Goal: Task Accomplishment & Management: Use online tool/utility

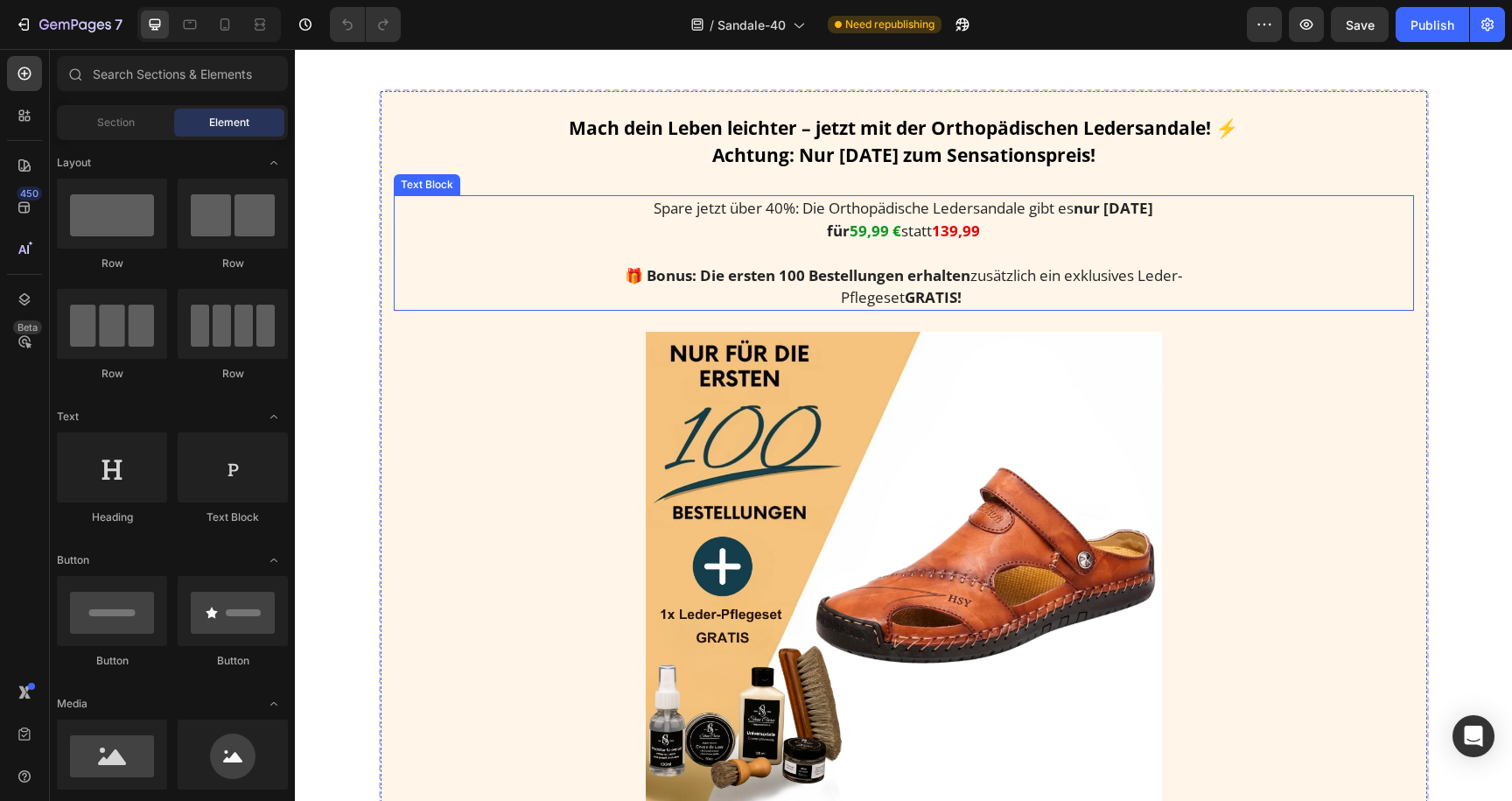
scroll to position [2400, 0]
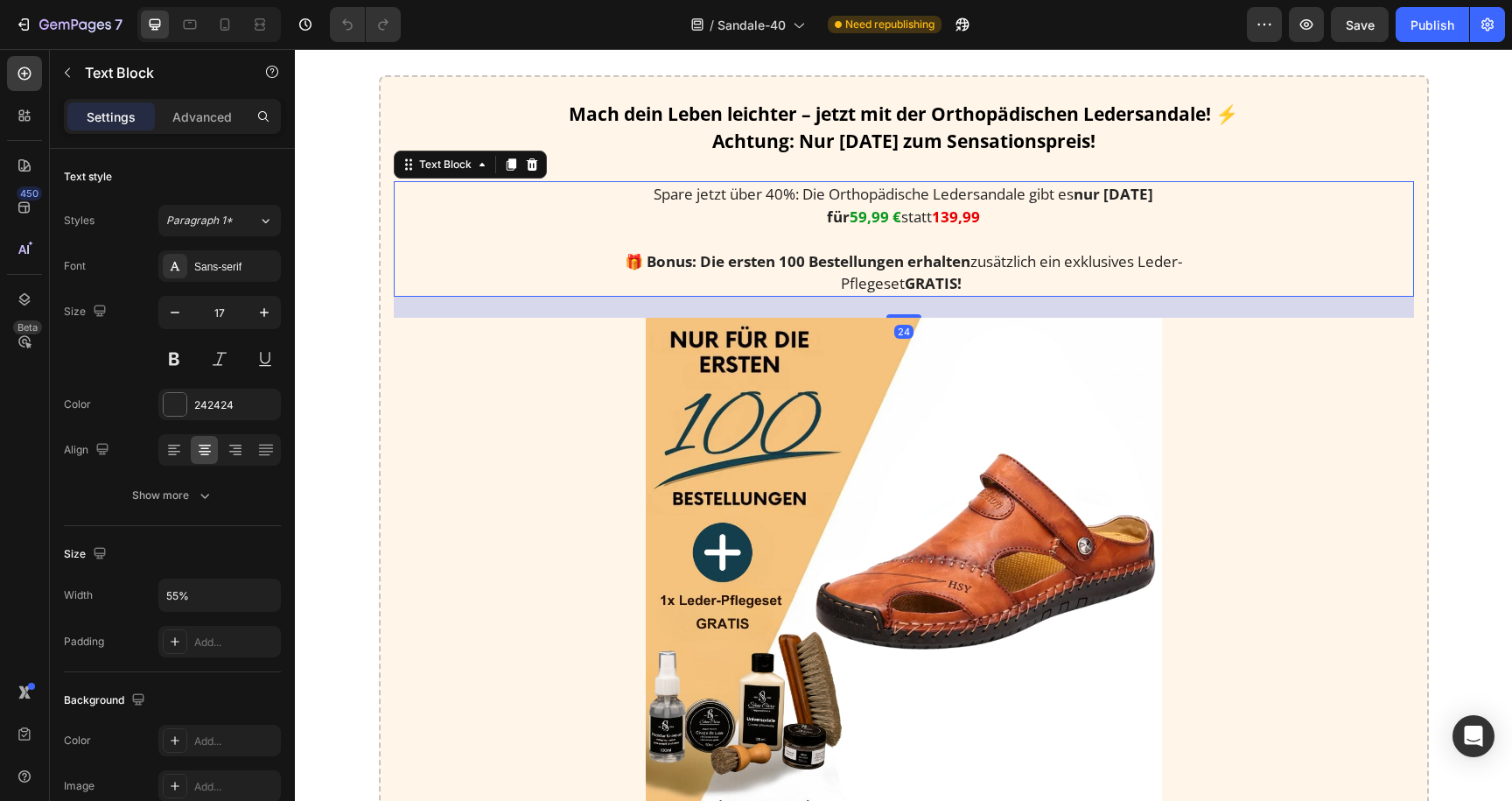
click at [860, 227] on strong "59,99 €" at bounding box center [876, 216] width 52 height 20
click at [850, 227] on strong "59,99 €" at bounding box center [876, 216] width 52 height 20
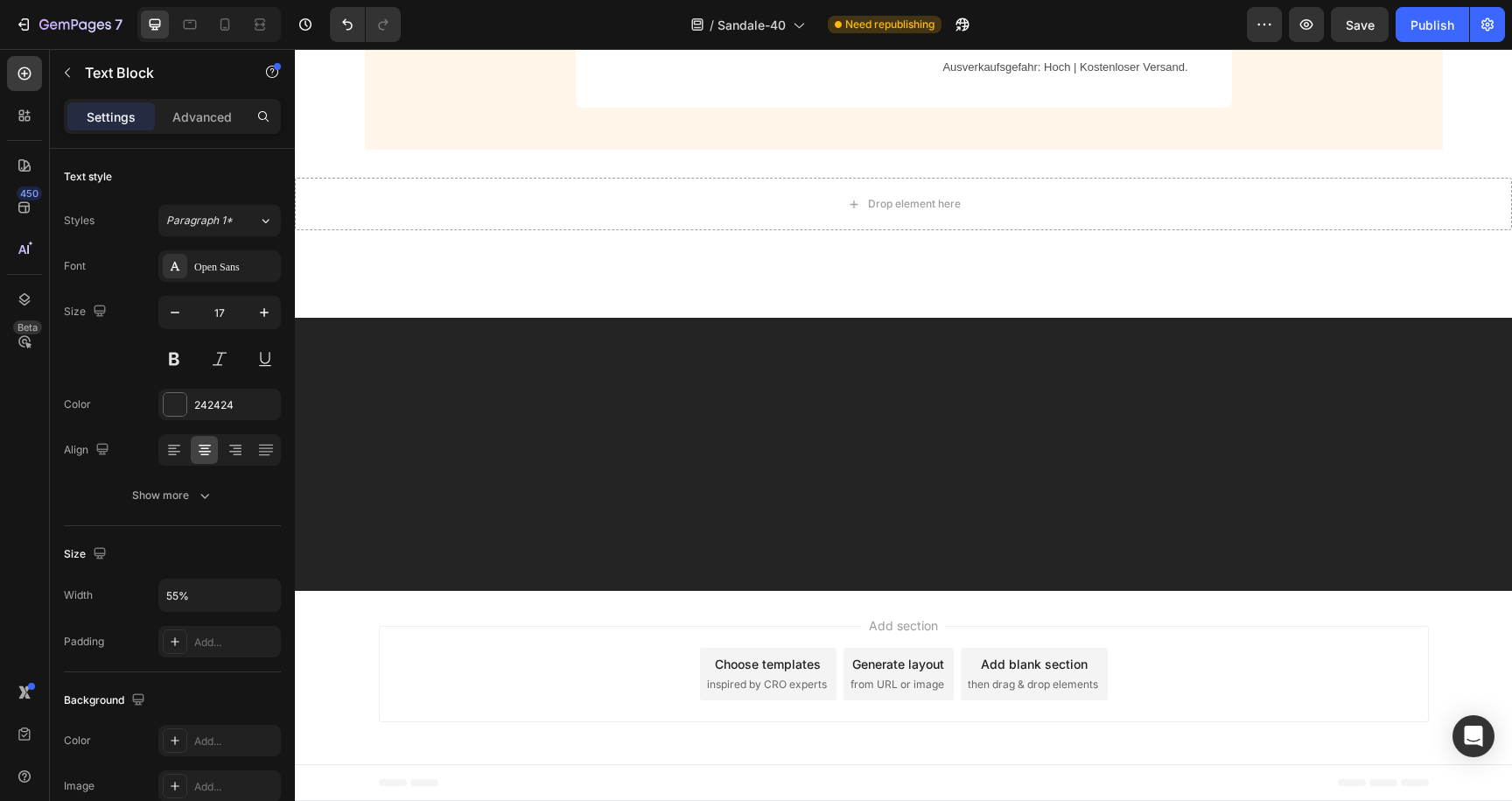
scroll to position [4590, 0]
click at [1430, 28] on div "Publish" at bounding box center [1432, 25] width 44 height 19
click at [231, 33] on div at bounding box center [224, 24] width 28 height 28
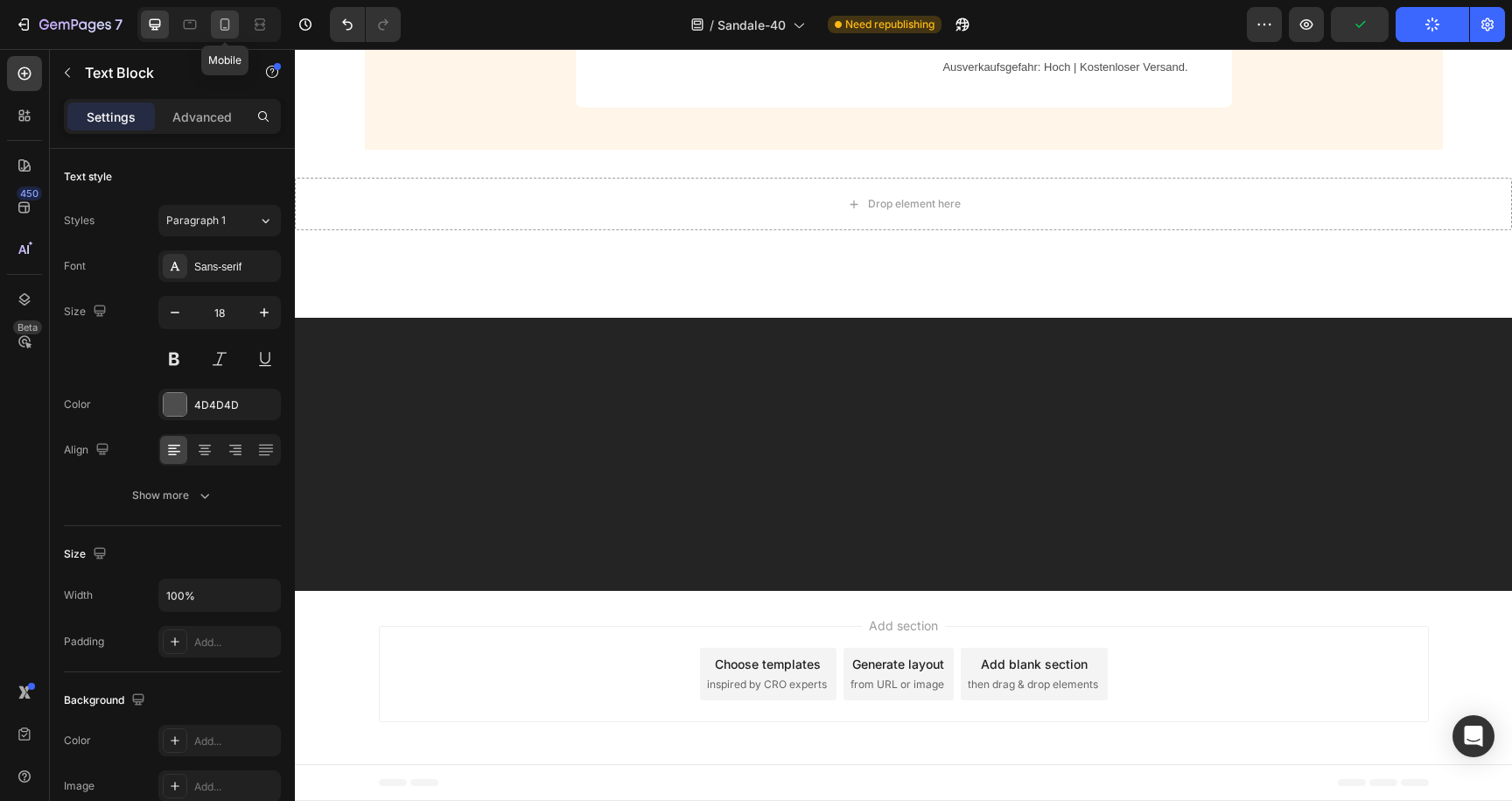
type input "14"
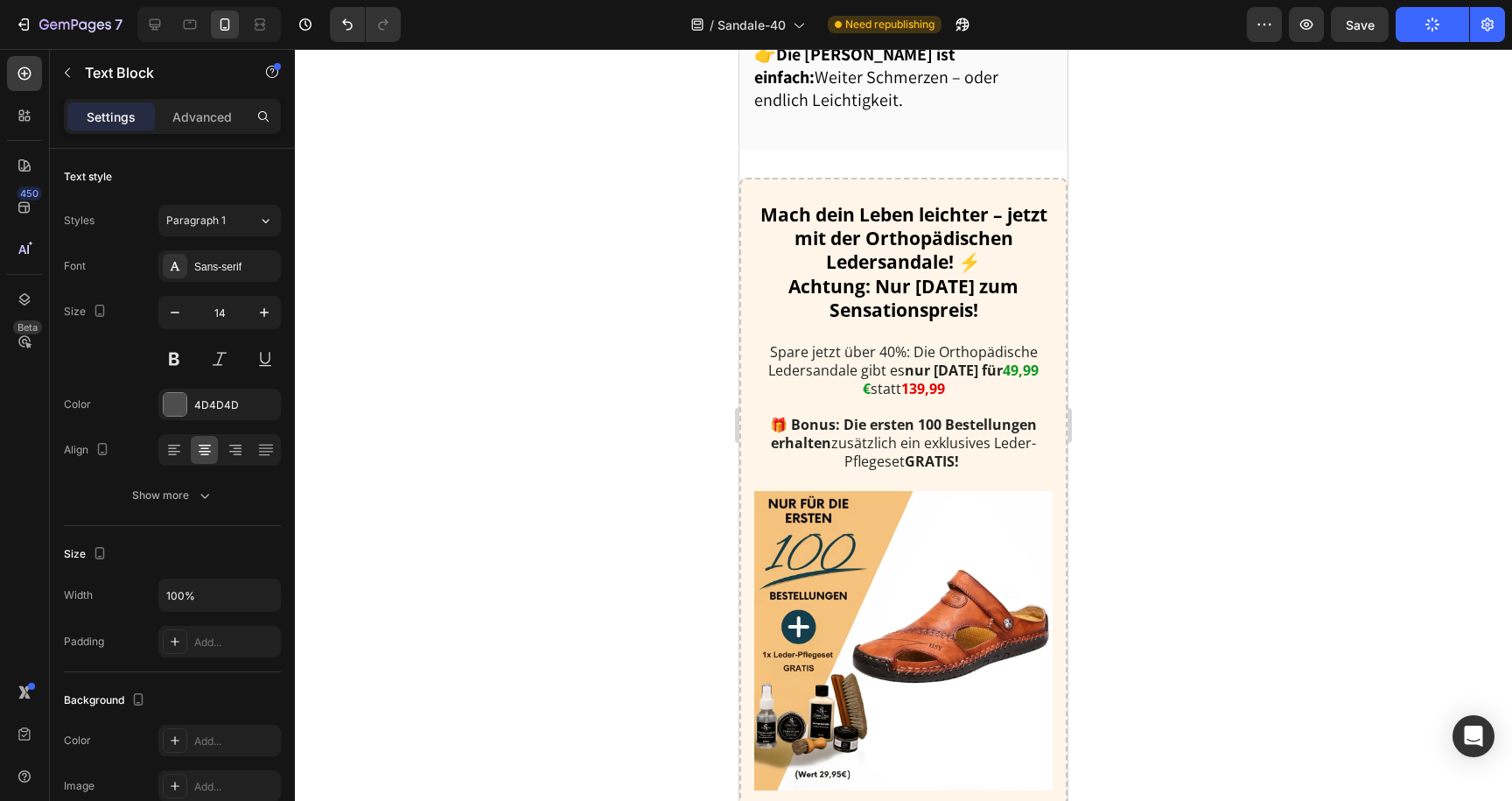
scroll to position [3713, 0]
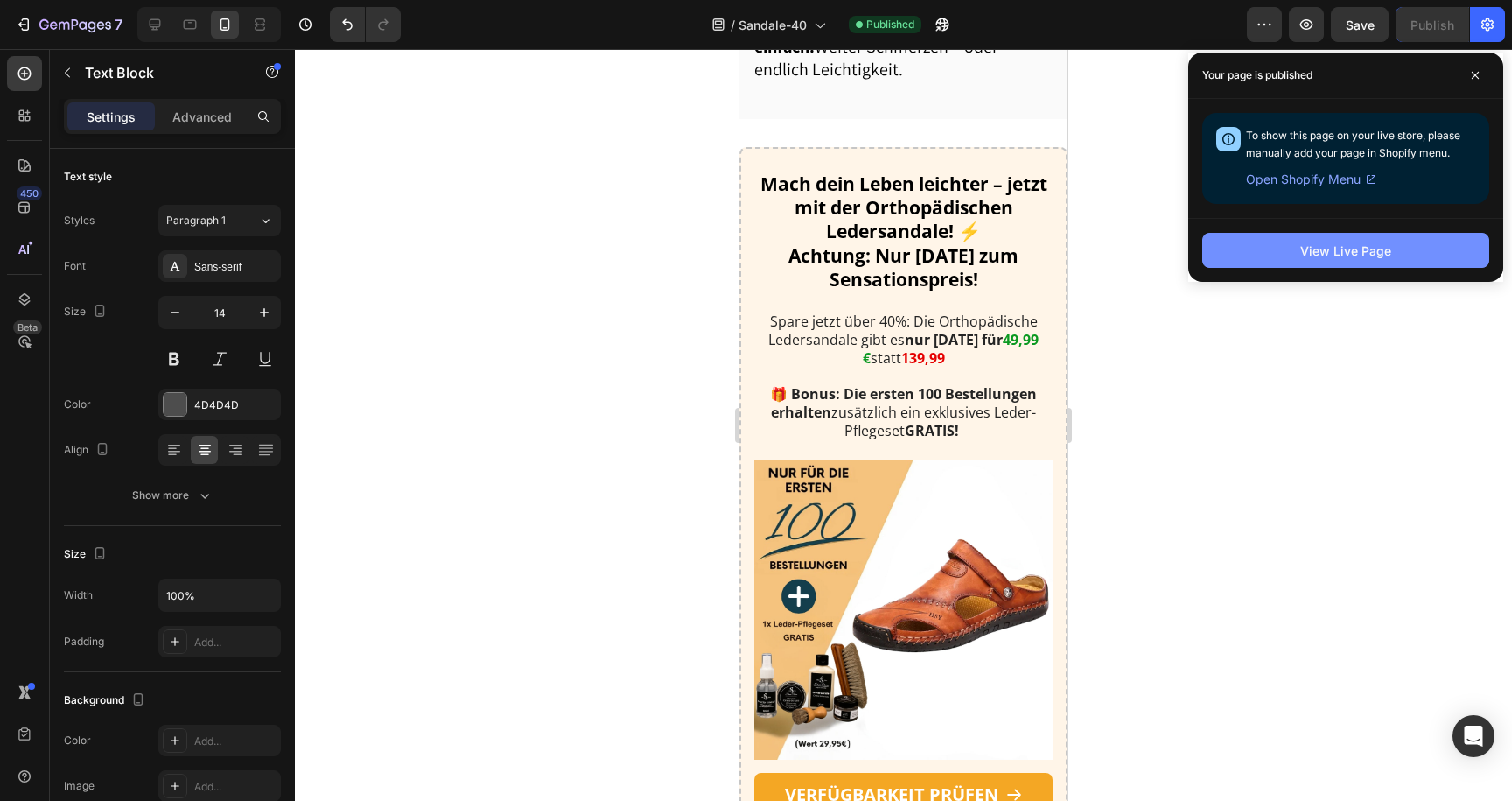
click at [1268, 266] on button "View Live Page" at bounding box center [1345, 250] width 287 height 35
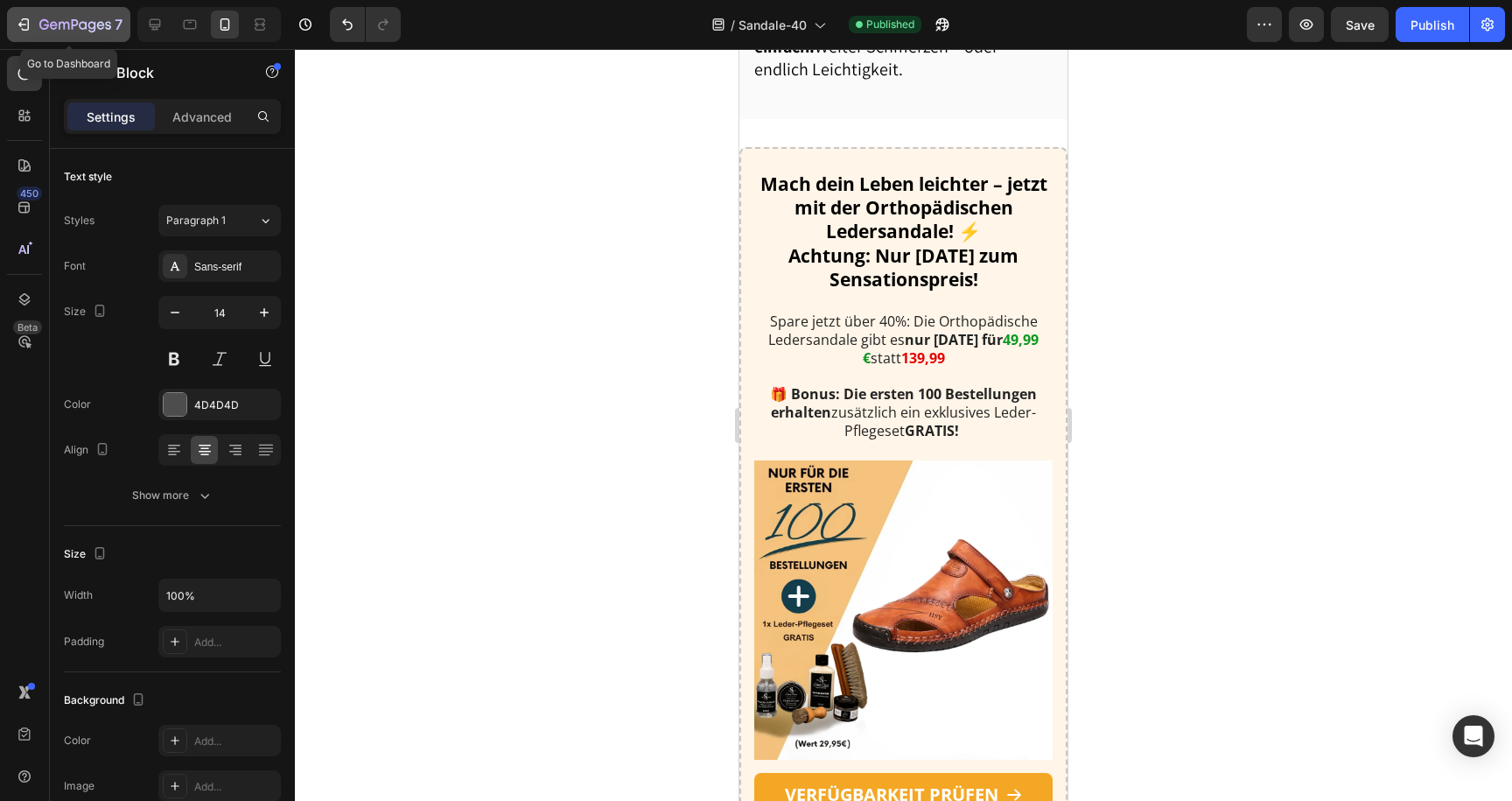
click at [12, 22] on button "7" at bounding box center [68, 24] width 124 height 35
